Goal: Transaction & Acquisition: Book appointment/travel/reservation

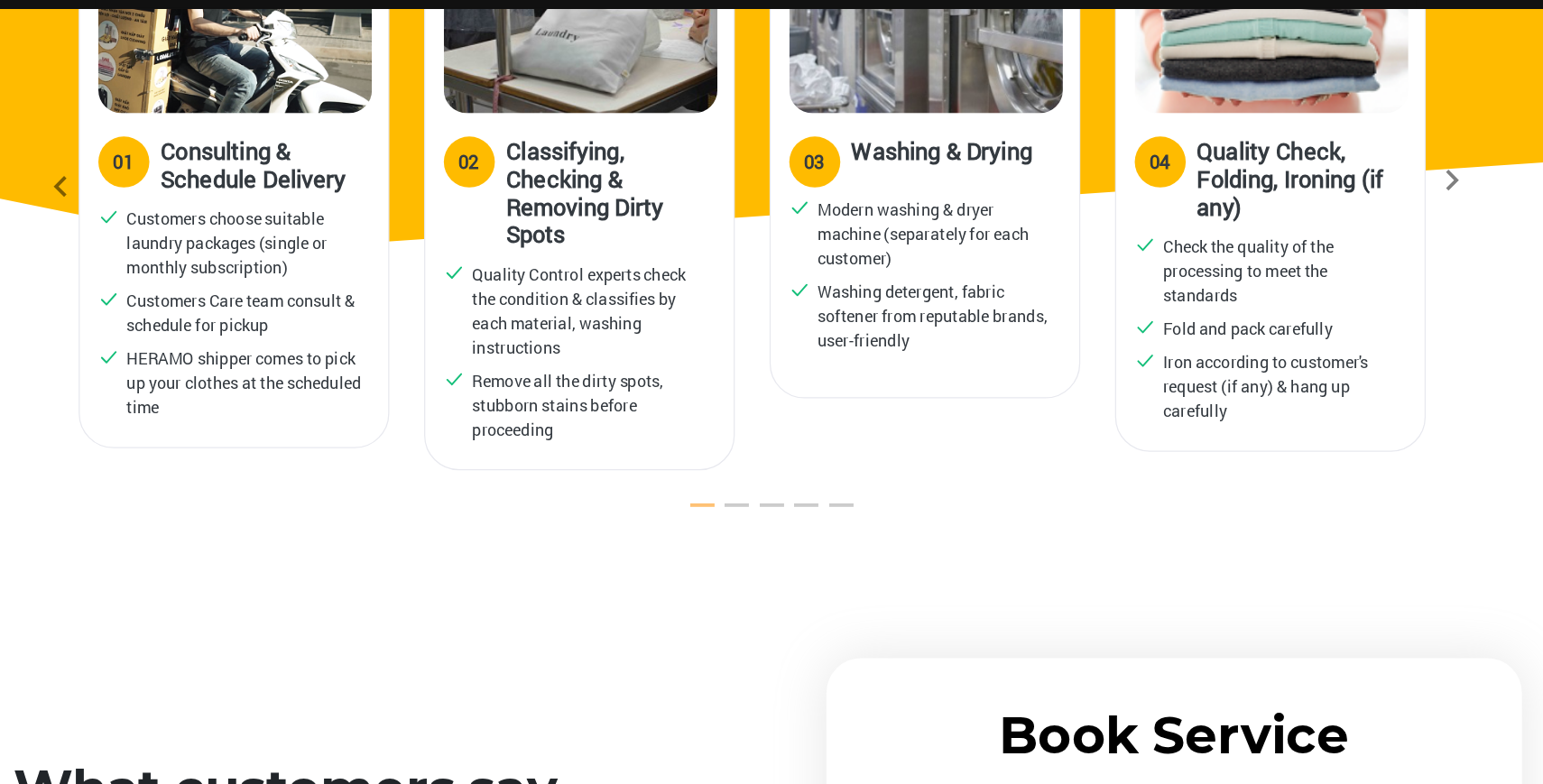
scroll to position [2782, 0]
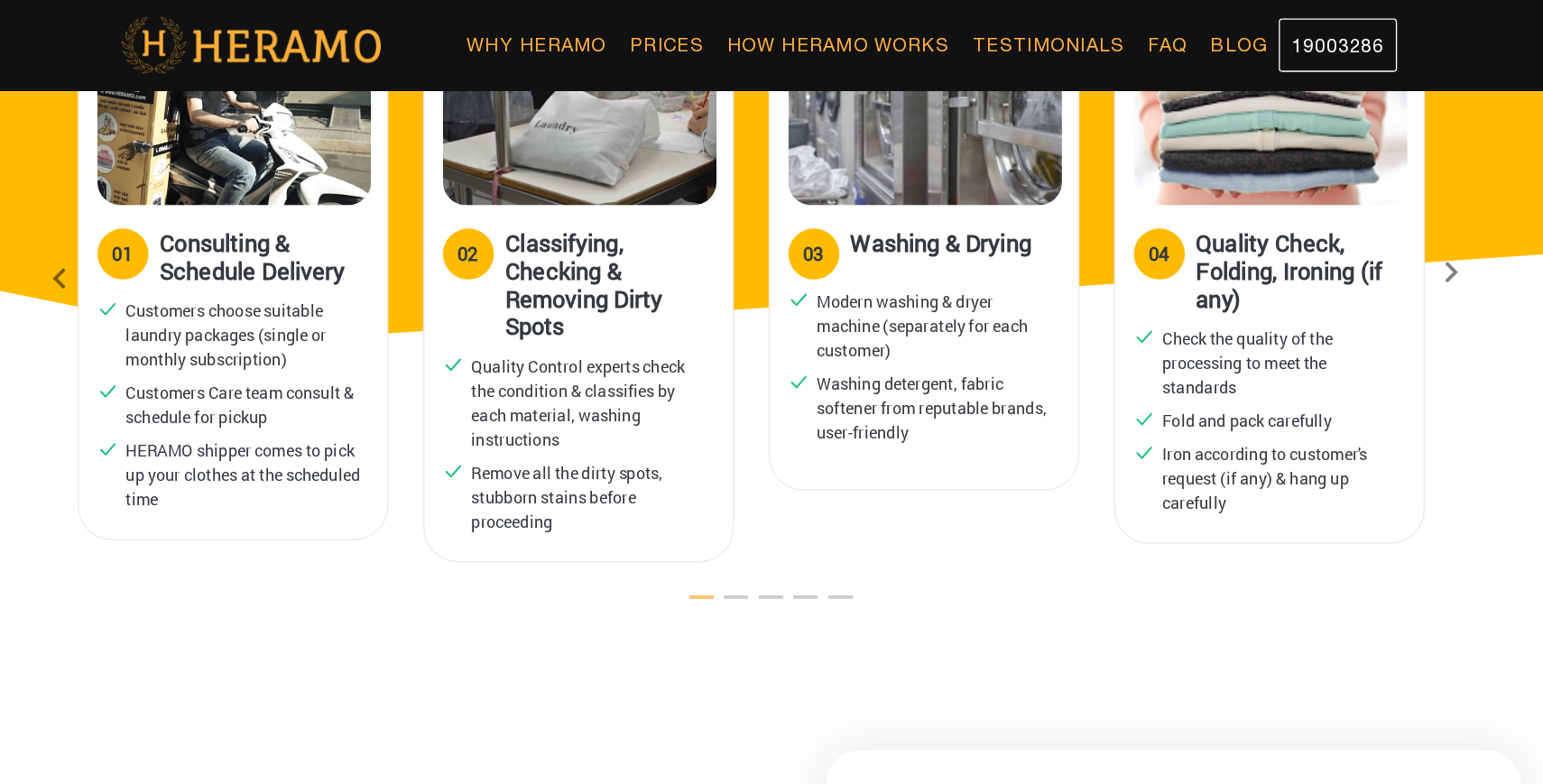
click at [1298, 212] on icon at bounding box center [1314, 218] width 33 height 12
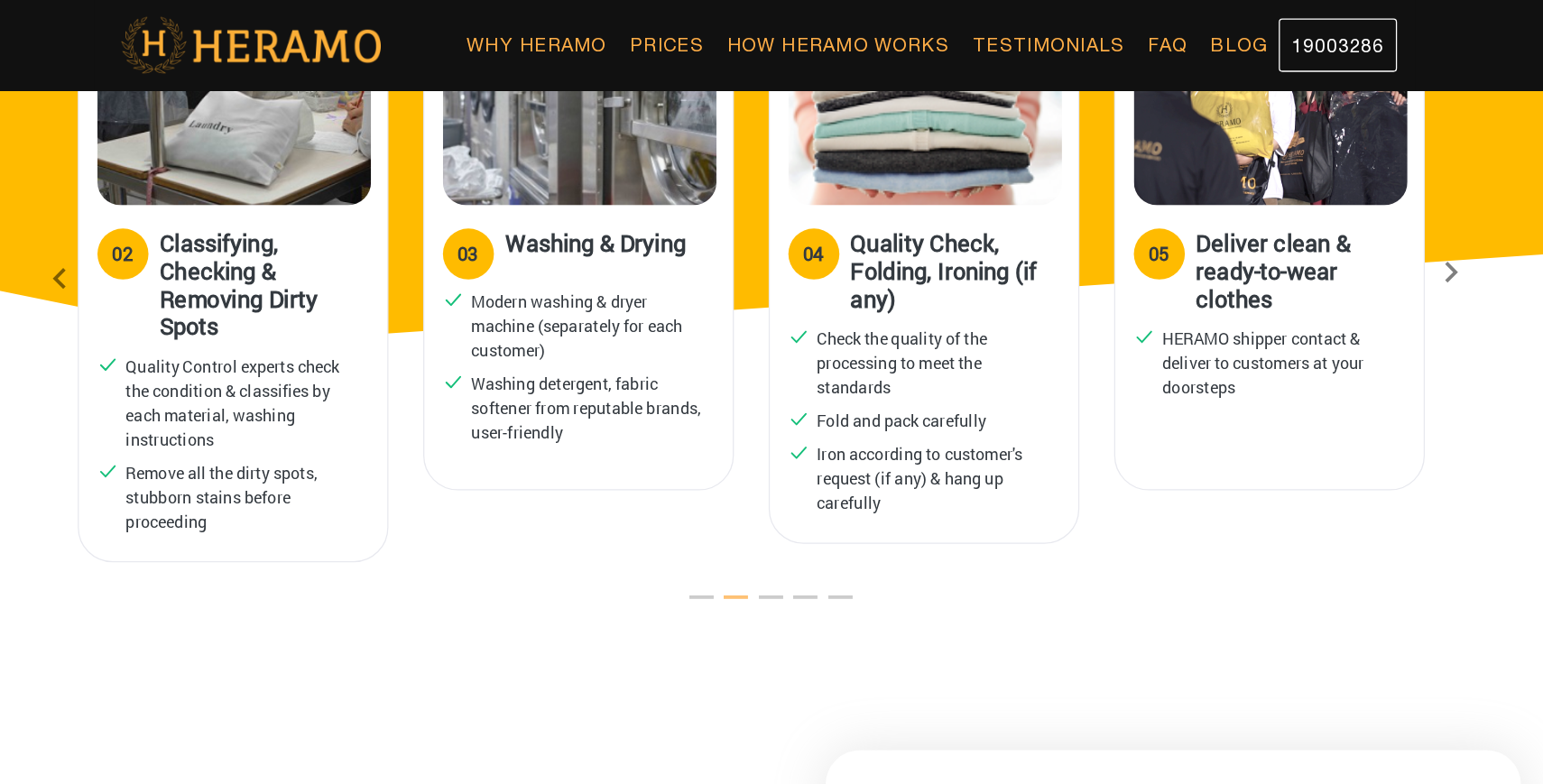
click at [1298, 212] on icon at bounding box center [1314, 218] width 33 height 12
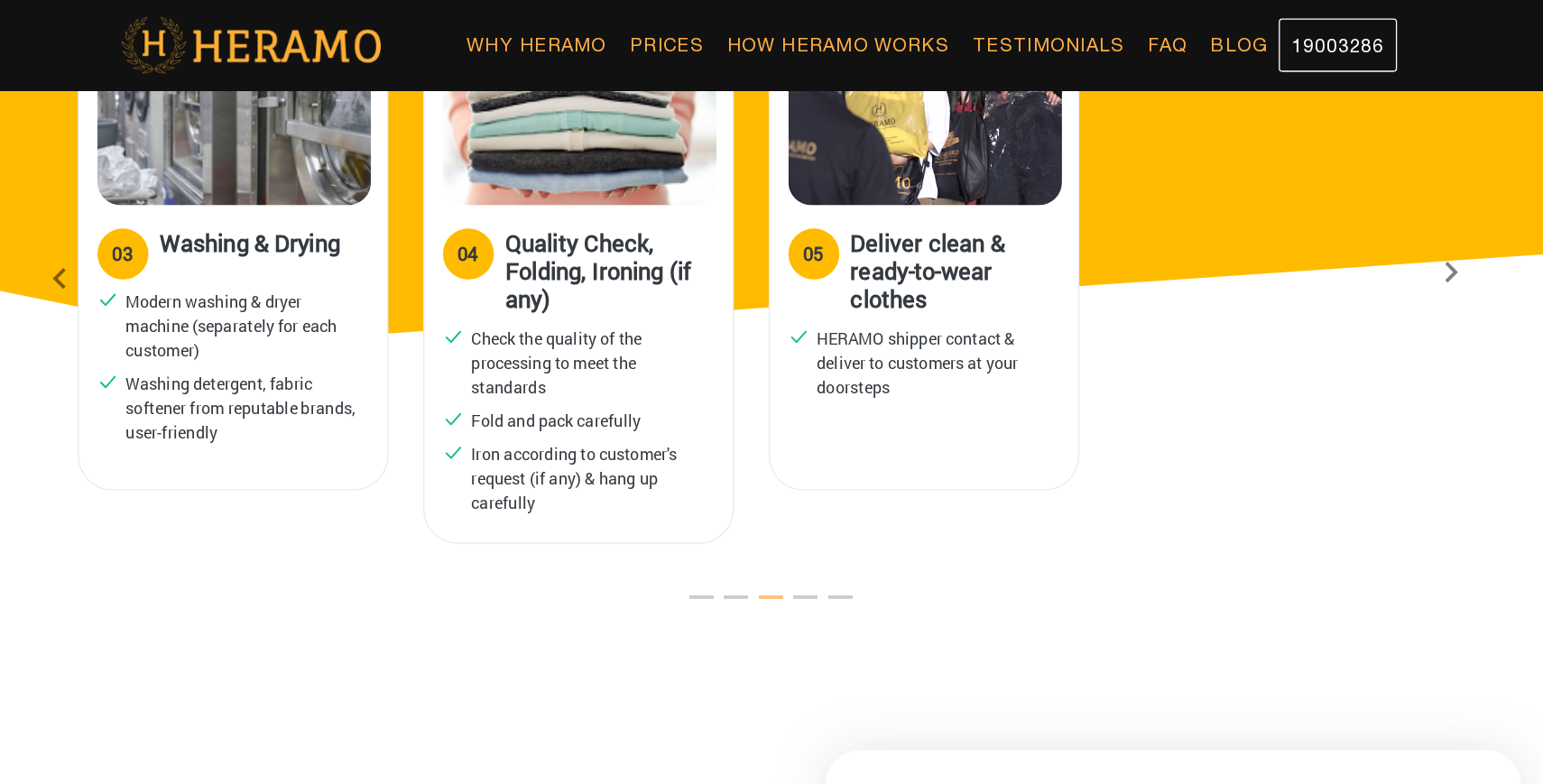
click at [1298, 212] on icon at bounding box center [1314, 218] width 33 height 12
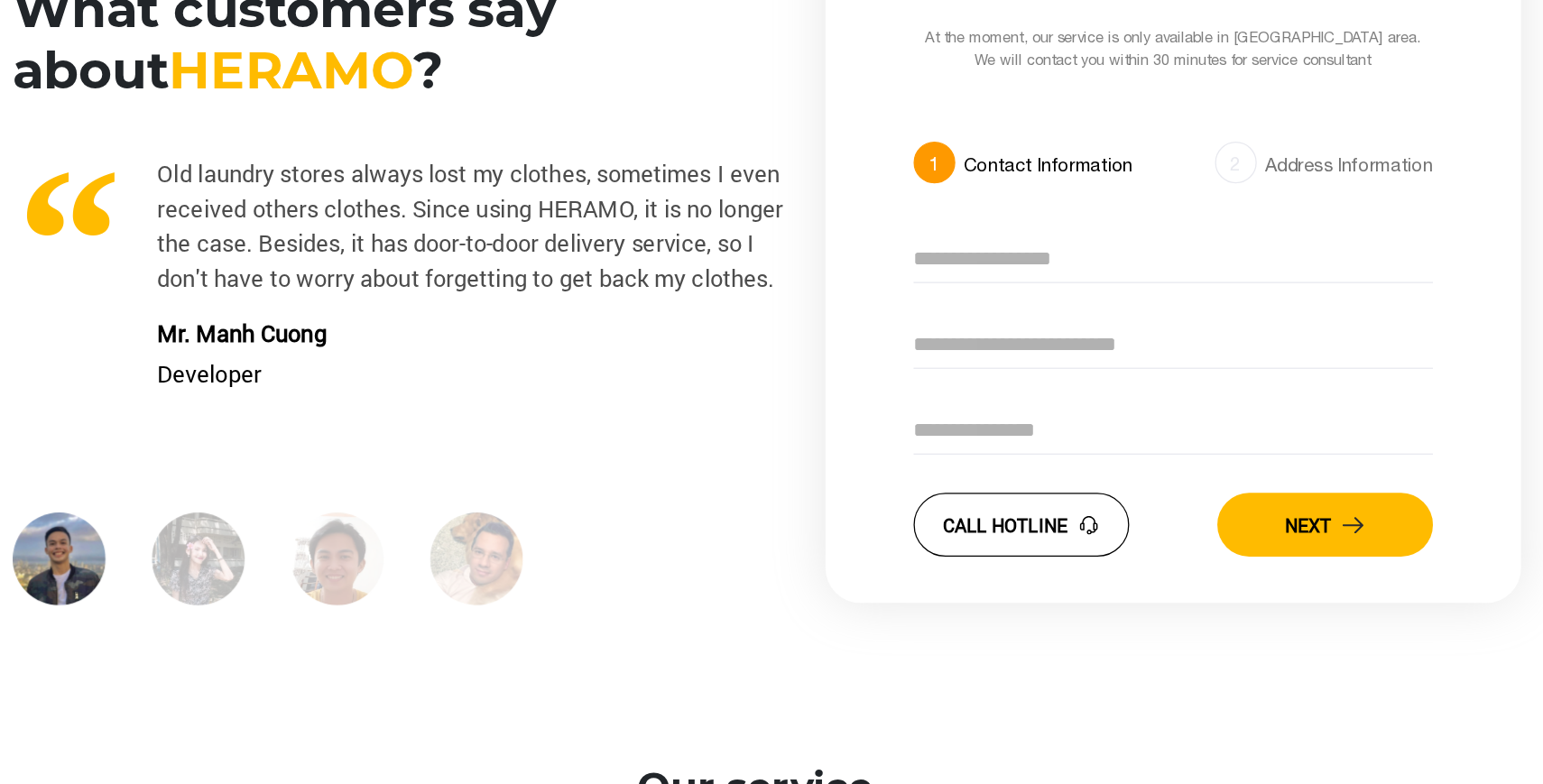
scroll to position [3342, 0]
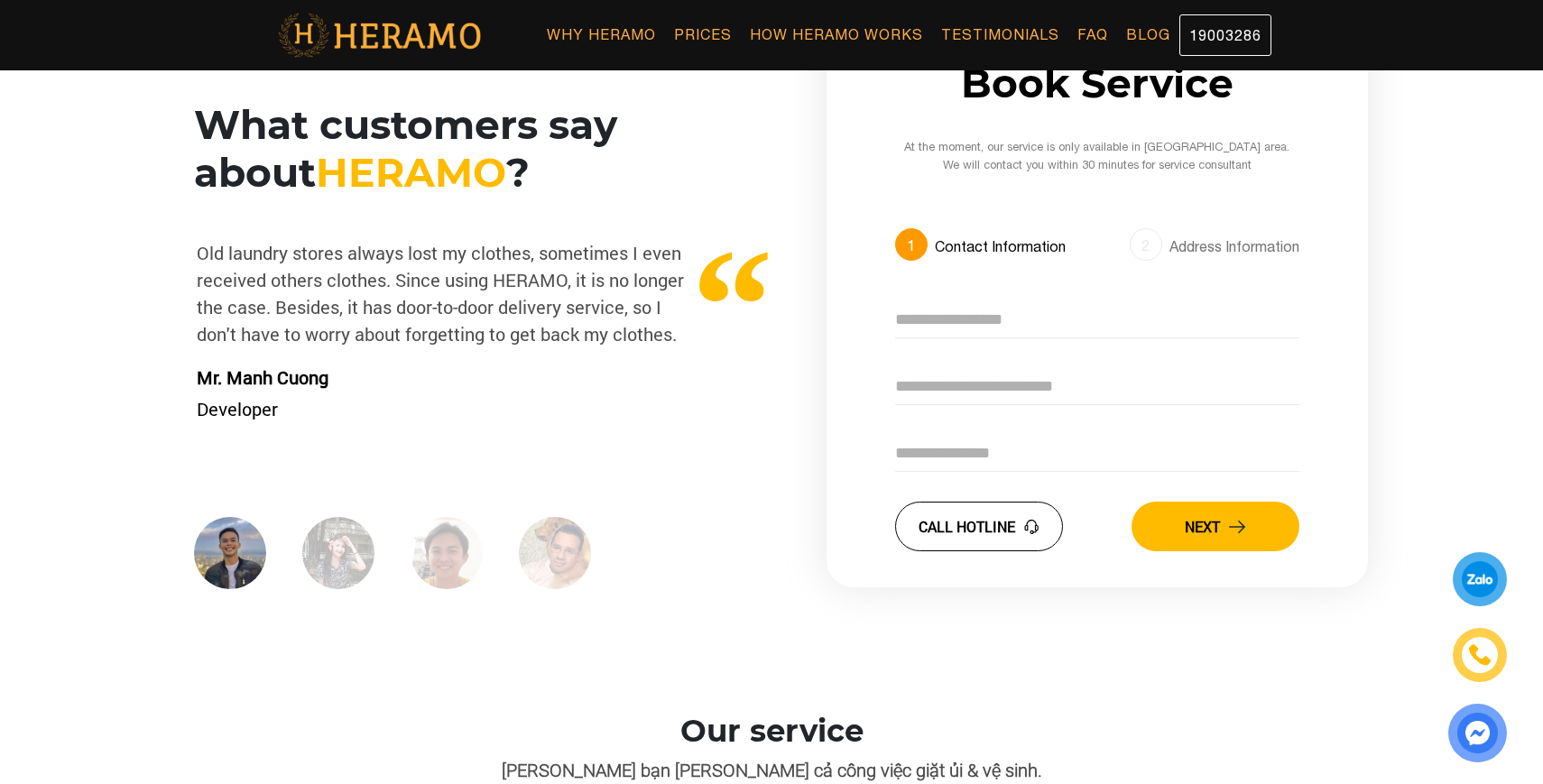
drag, startPoint x: 480, startPoint y: 377, endPoint x: 371, endPoint y: 380, distance: 109.0
click at [370, 379] on p "Mr. Manh Cuong" at bounding box center [436, 377] width 506 height 27
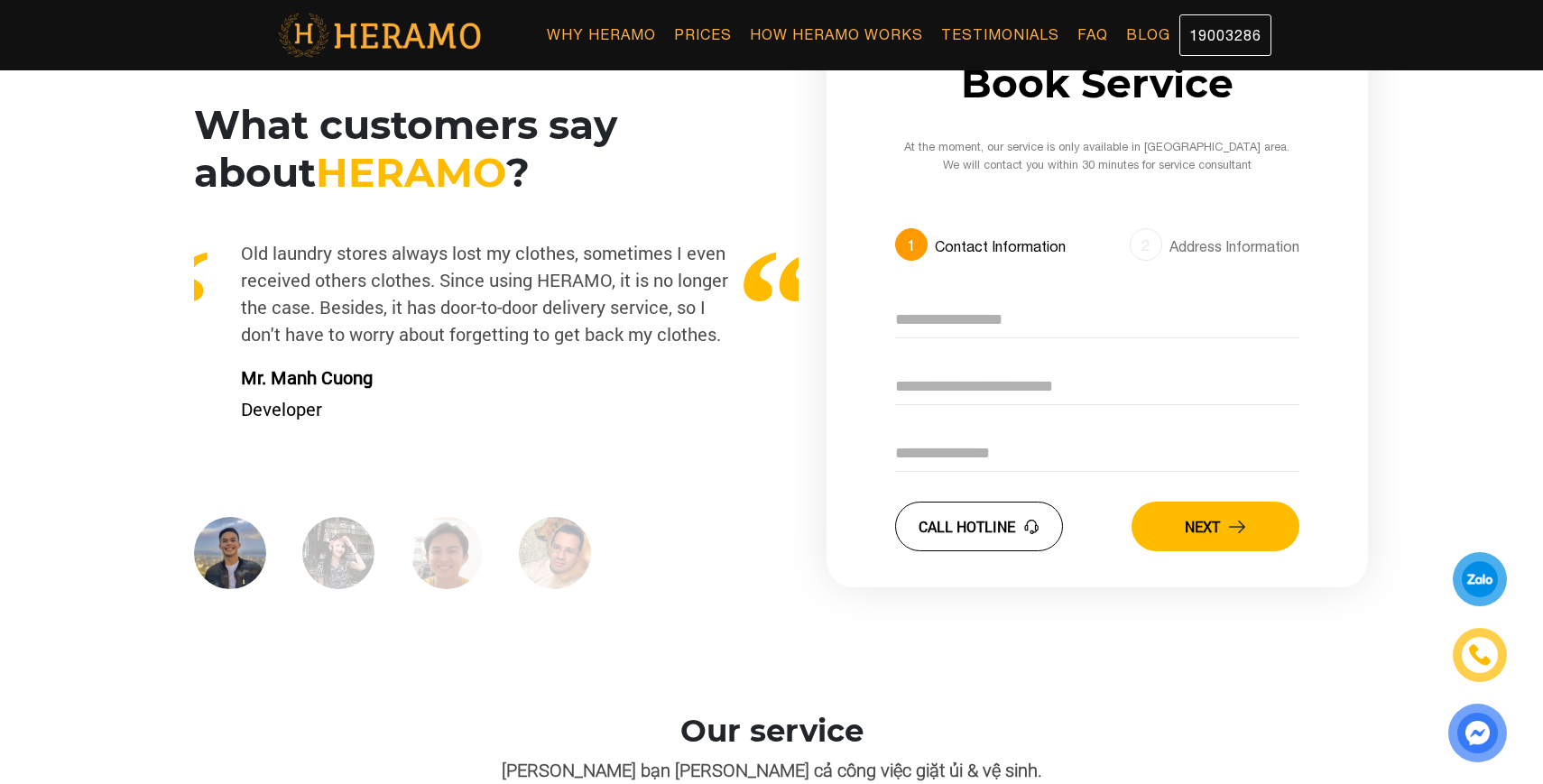
drag, startPoint x: 457, startPoint y: 377, endPoint x: 392, endPoint y: 378, distance: 65.0
click at [392, 378] on p "Mr. Manh Cuong" at bounding box center [480, 377] width 506 height 27
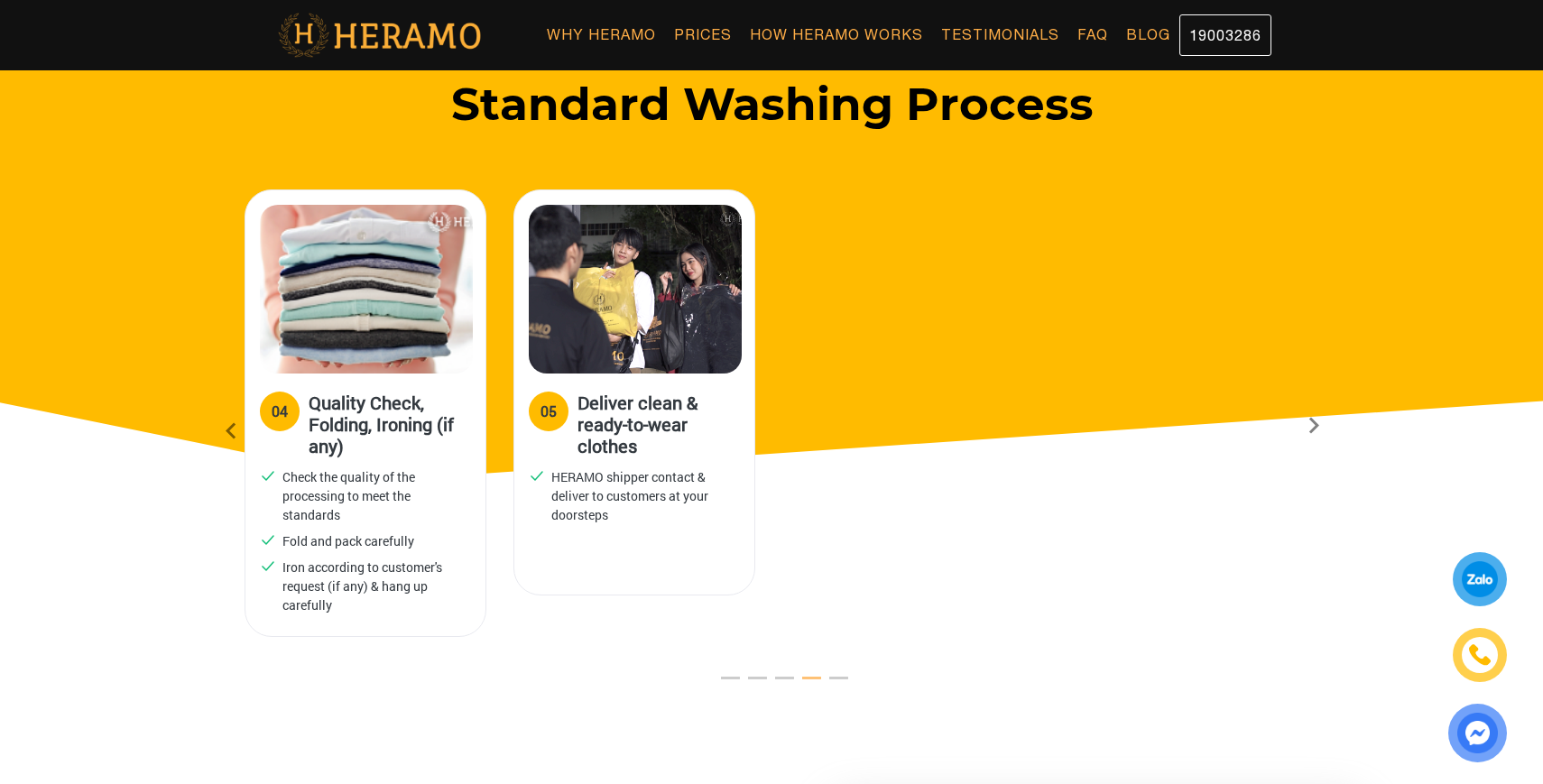
scroll to position [2072, 0]
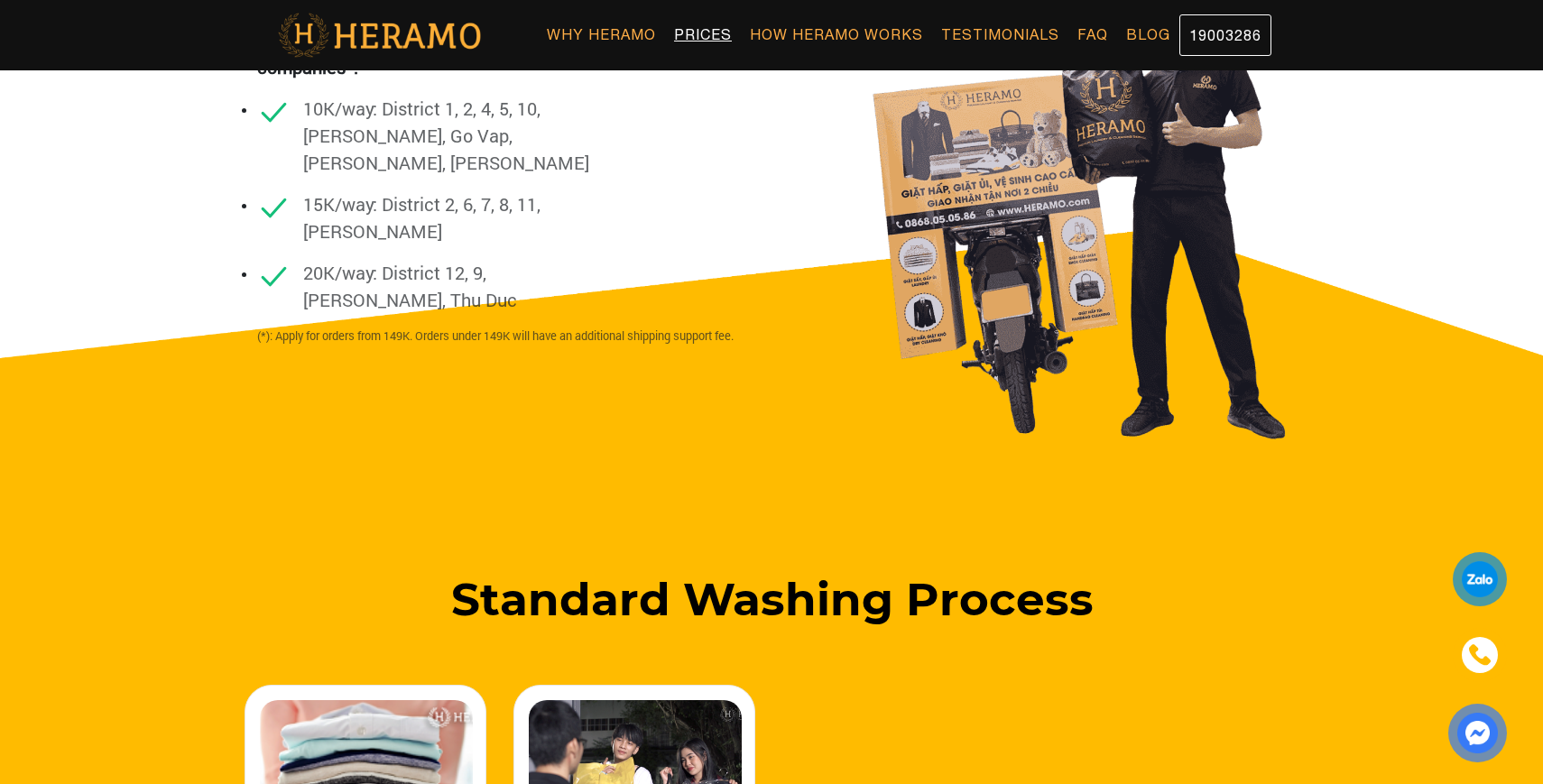
click at [706, 38] on link "Prices" at bounding box center [703, 35] width 75 height 40
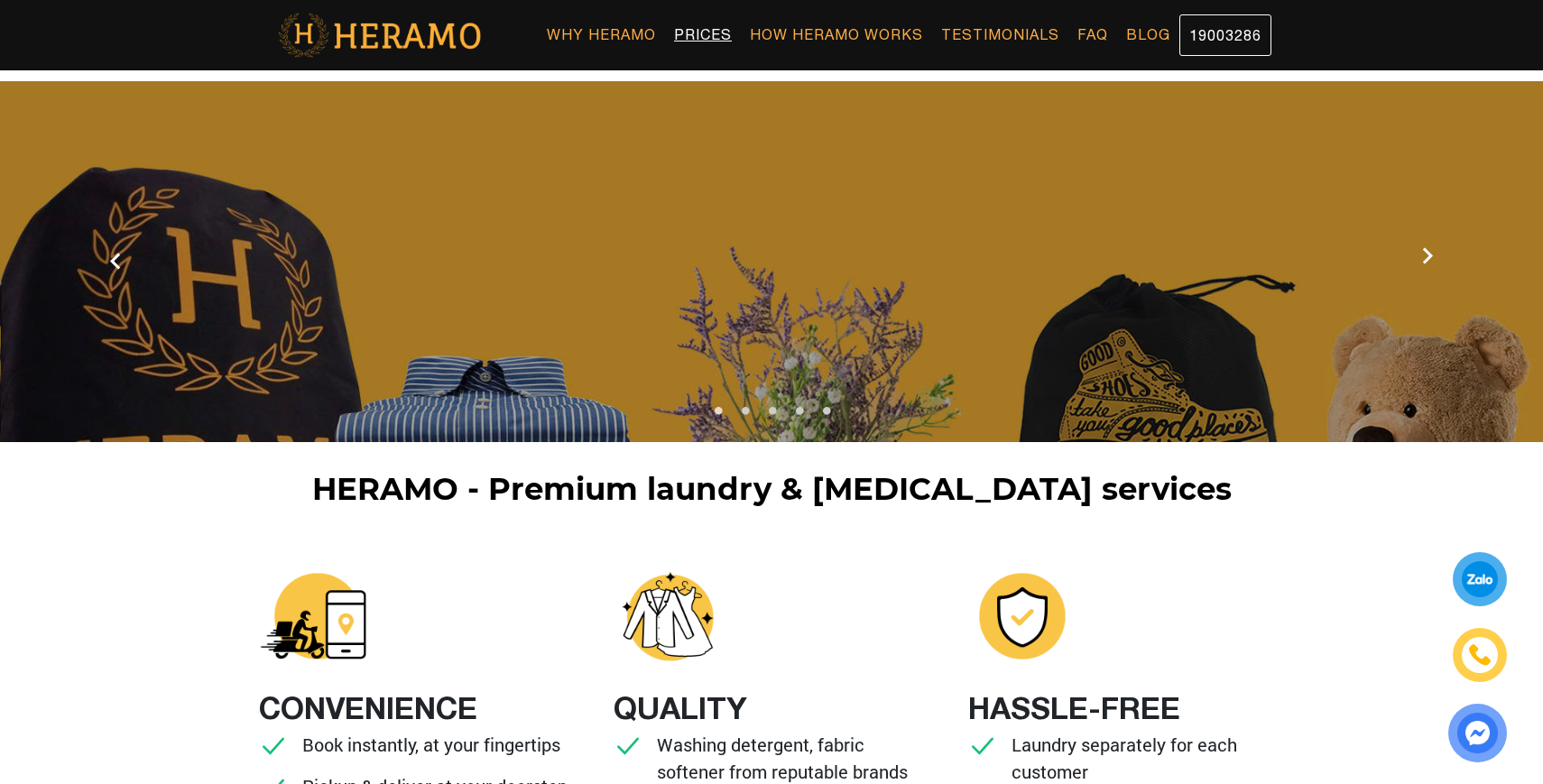
click at [716, 35] on link "Prices" at bounding box center [703, 35] width 75 height 40
click at [820, 35] on link "How Heramo Works" at bounding box center [836, 35] width 191 height 40
click at [693, 34] on link "Prices" at bounding box center [703, 35] width 75 height 40
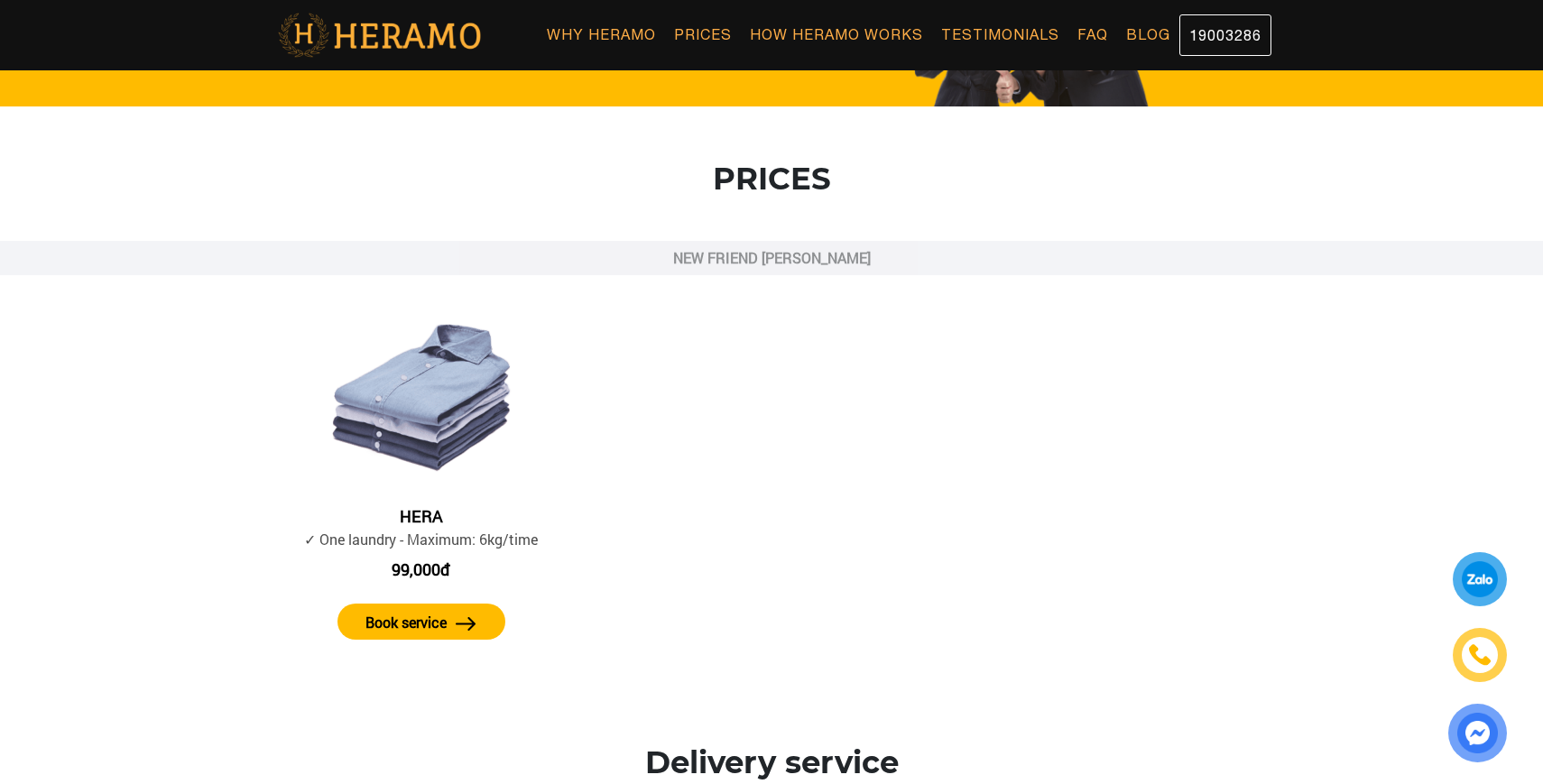
scroll to position [1170, 0]
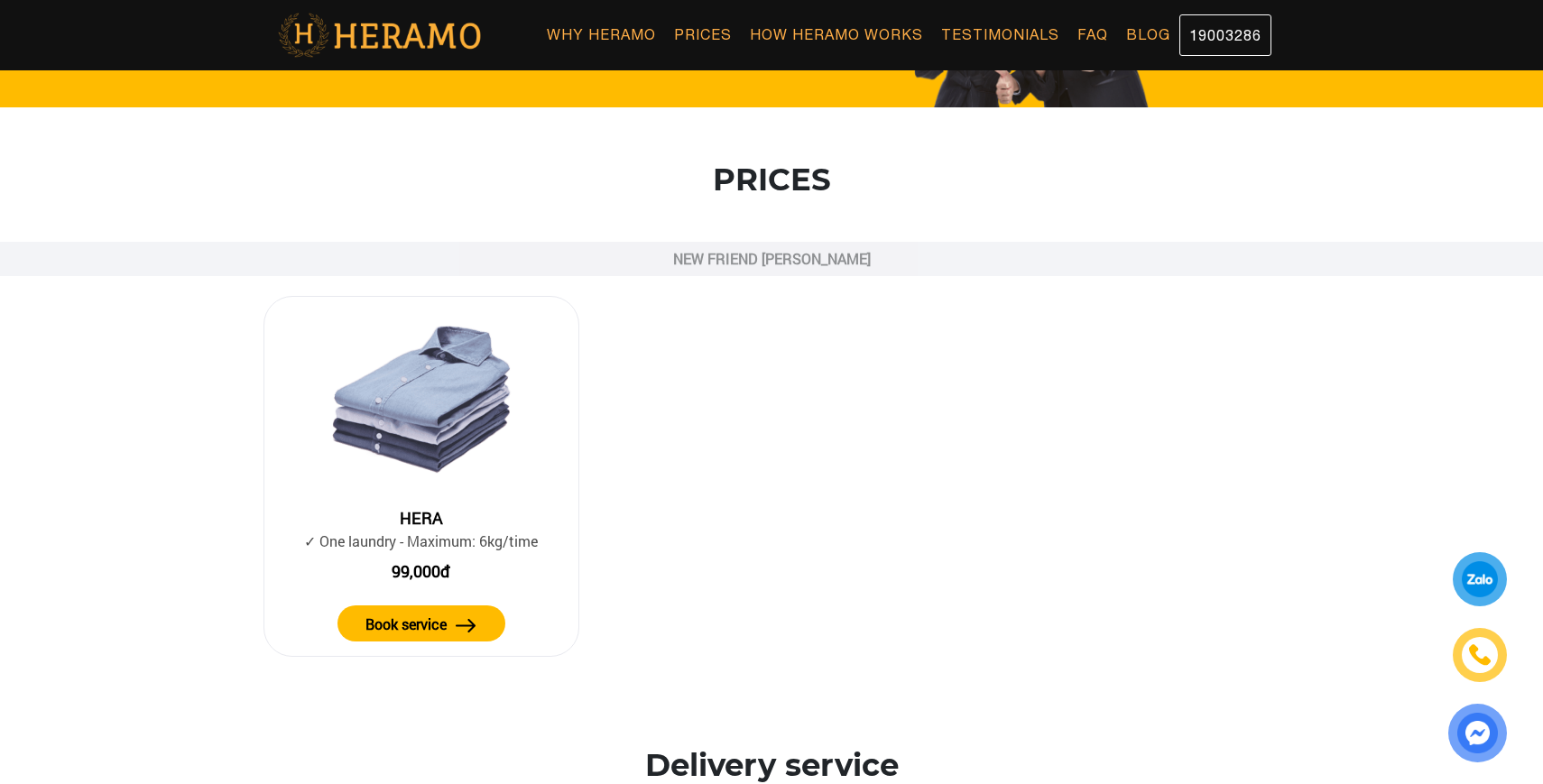
click at [472, 613] on button "Book service" at bounding box center [420, 623] width 168 height 36
